Goal: Task Accomplishment & Management: Manage account settings

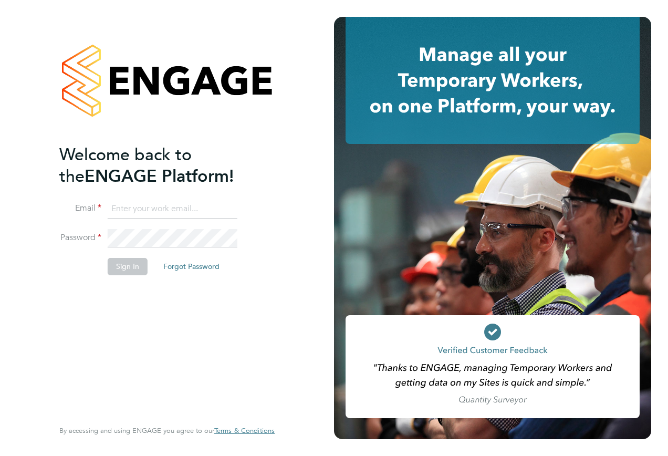
click at [137, 207] on input at bounding box center [173, 208] width 130 height 19
type input "[PERSON_NAME][EMAIL_ADDRESS][PERSON_NAME][PERSON_NAME][DOMAIN_NAME]"
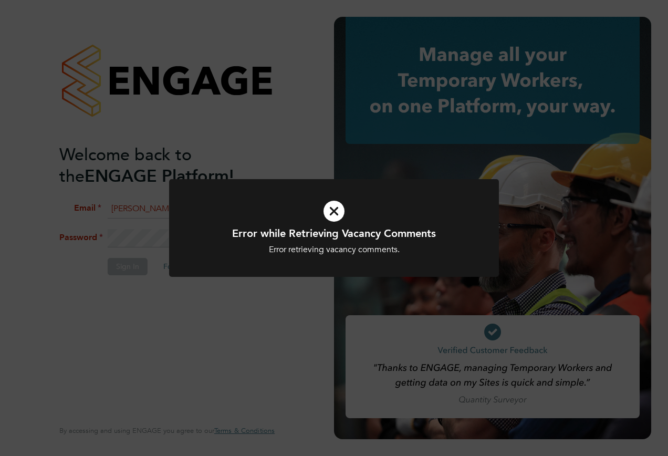
click at [335, 207] on icon at bounding box center [333, 211] width 273 height 41
click at [320, 150] on div "Unable to Sign In Access denied Cancel Okay" at bounding box center [334, 228] width 668 height 456
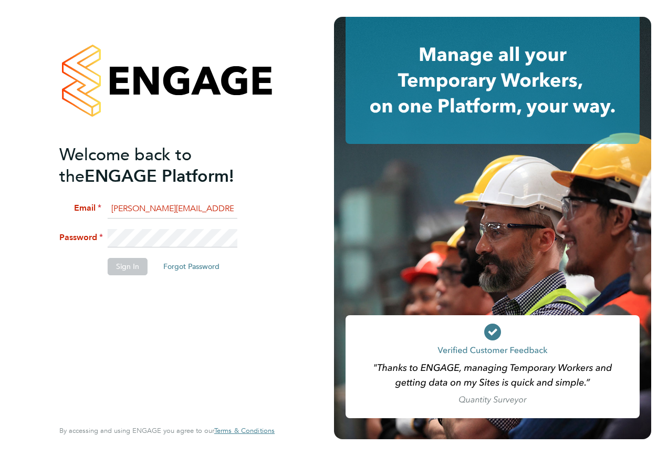
click at [50, 237] on div "Welcome back to the ENGAGE Platform! Email [PERSON_NAME][EMAIL_ADDRESS][PERSON_…" at bounding box center [166, 228] width 257 height 456
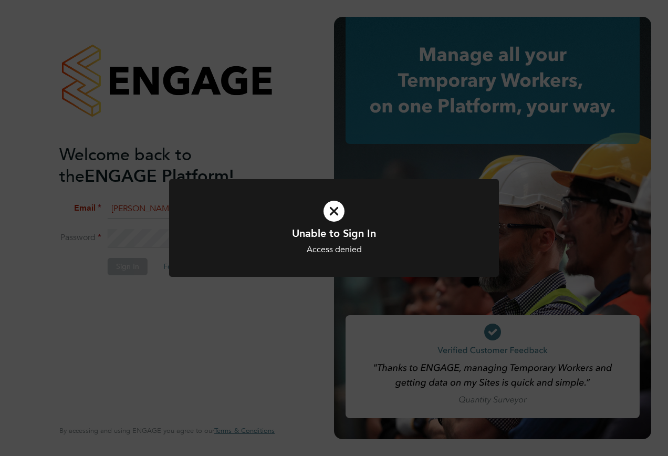
click at [253, 310] on div "Unable to Sign In Access denied Cancel Okay" at bounding box center [334, 228] width 668 height 456
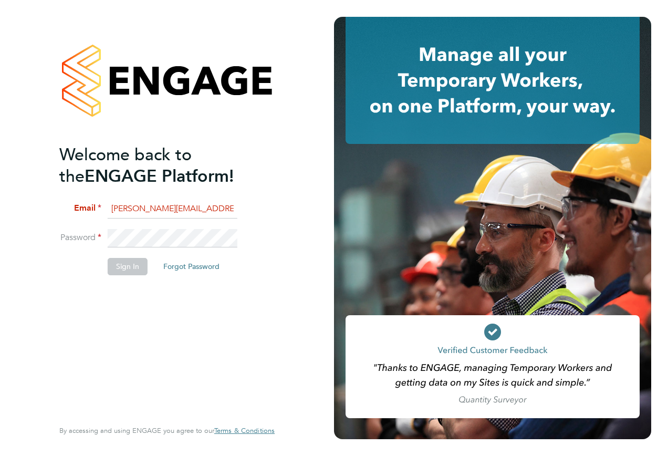
click at [97, 239] on li "Password" at bounding box center [161, 243] width 205 height 29
click at [280, 229] on div "Welcome back to the ENGAGE Platform! Email [PERSON_NAME][EMAIL_ADDRESS][PERSON_…" at bounding box center [166, 228] width 257 height 456
